Goal: Find specific page/section: Find specific page/section

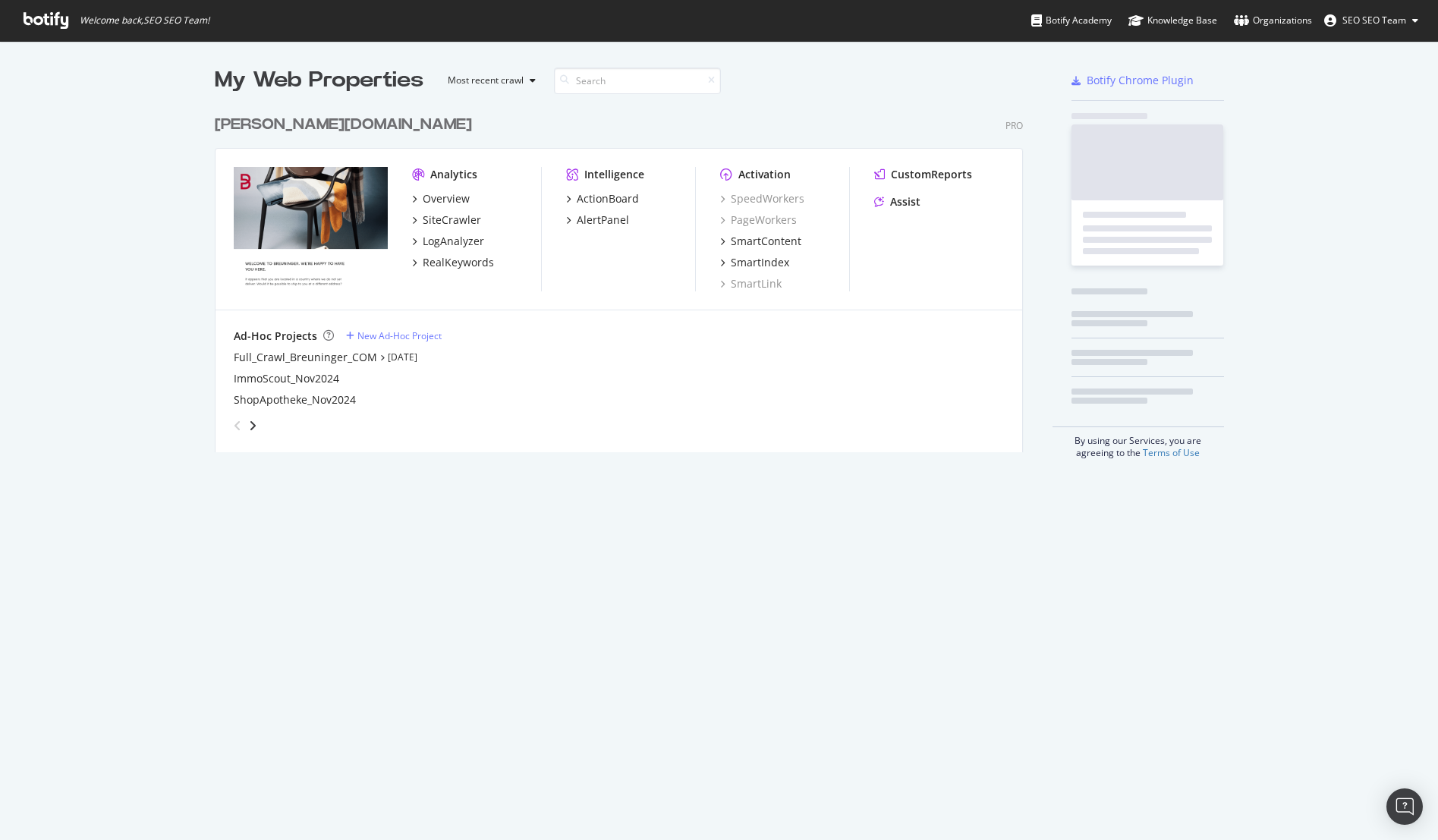
scroll to position [345, 809]
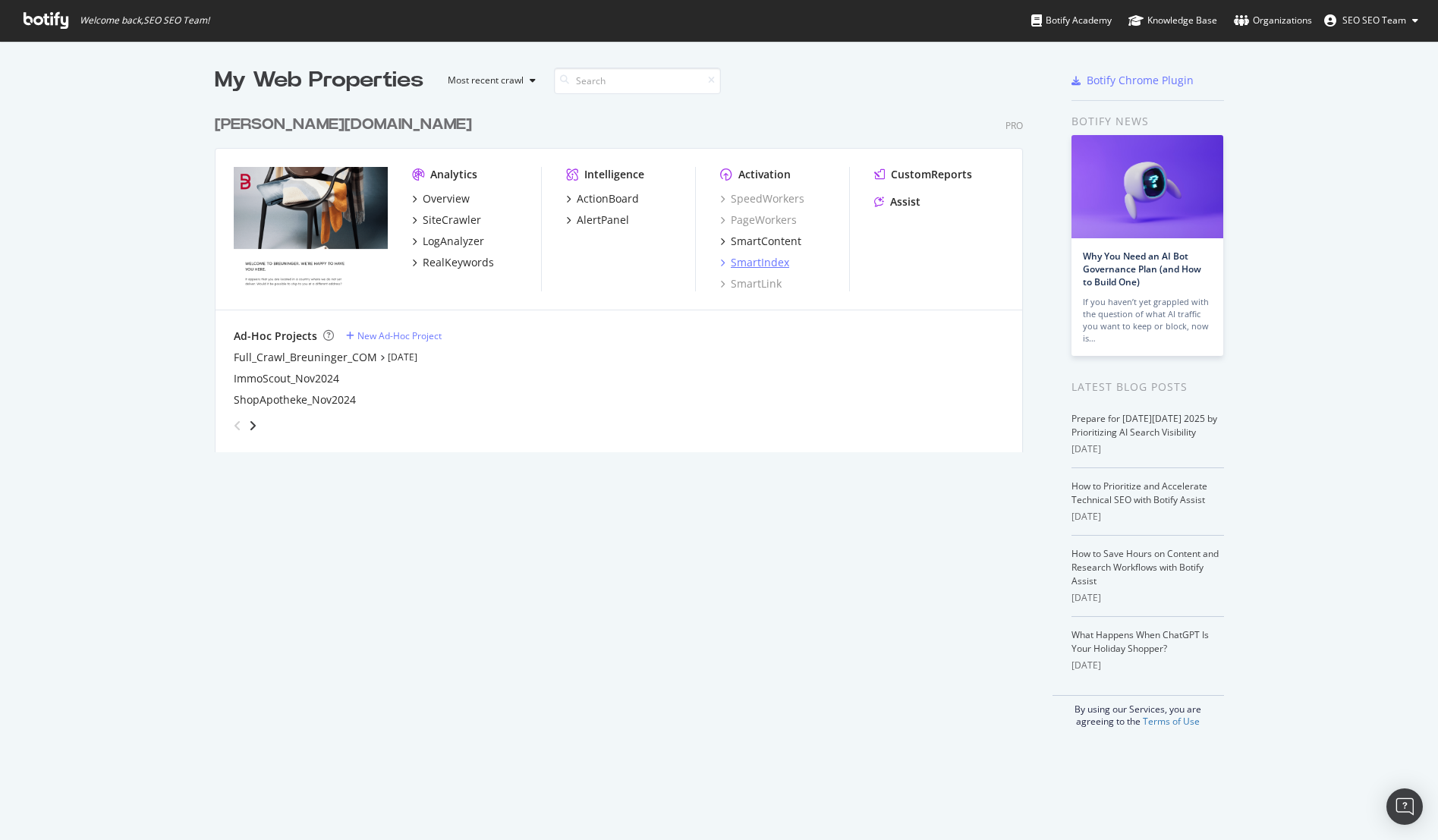
click at [761, 265] on div "SmartIndex" at bounding box center [759, 262] width 58 height 16
